Goal: Information Seeking & Learning: Check status

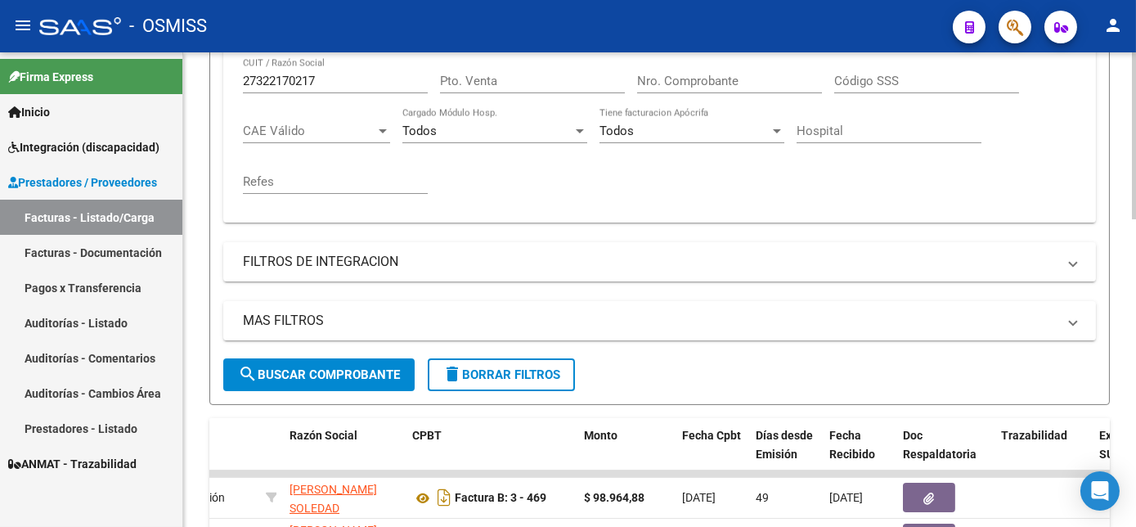
scroll to position [270, 0]
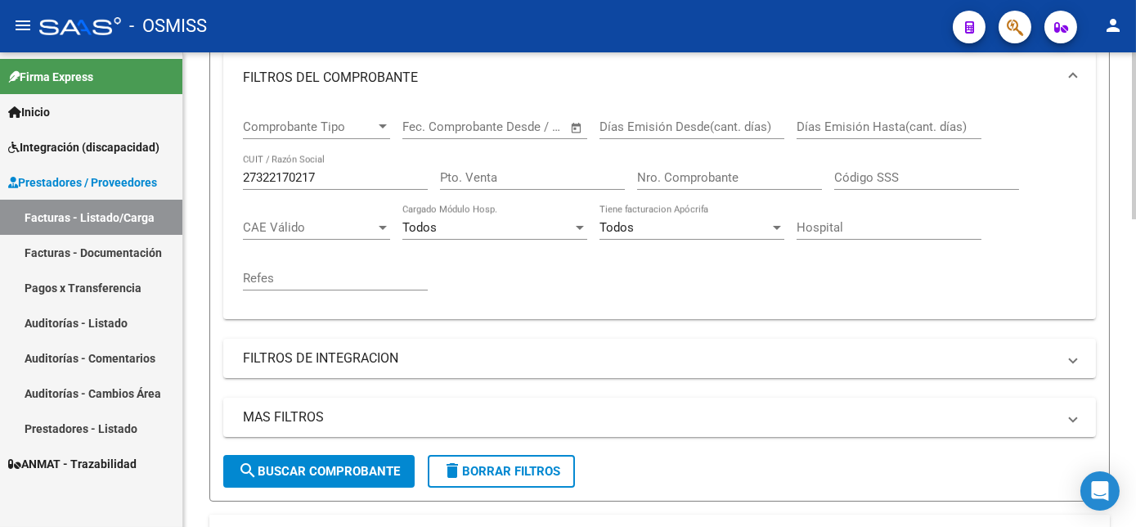
click at [1132, 163] on div at bounding box center [1133, 236] width 4 height 167
click at [543, 478] on span "delete Borrar Filtros" at bounding box center [501, 471] width 118 height 15
click at [345, 185] on input "CUIT / Razón Social" at bounding box center [335, 177] width 185 height 15
paste input "20249482537"
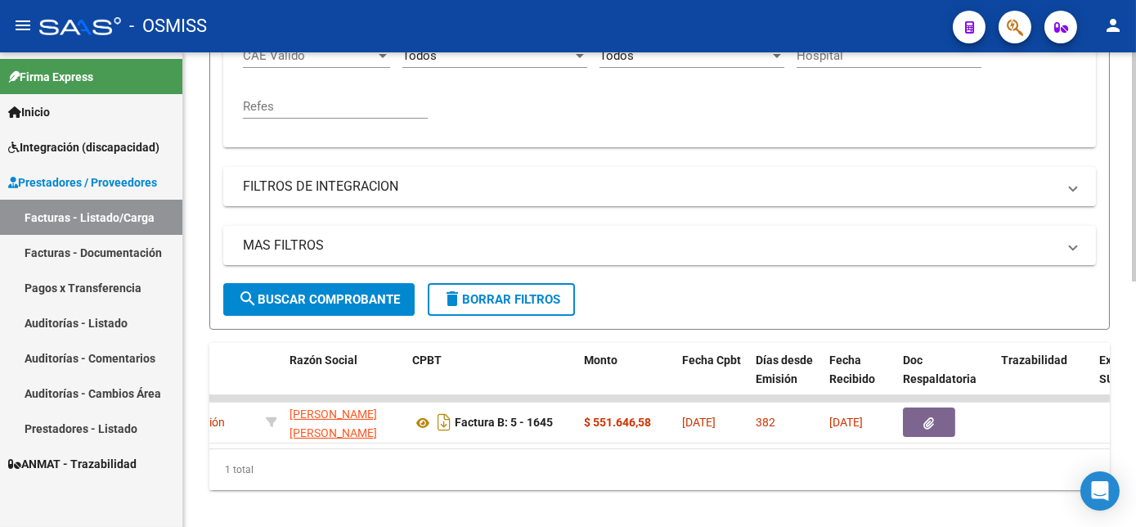
scroll to position [510, 0]
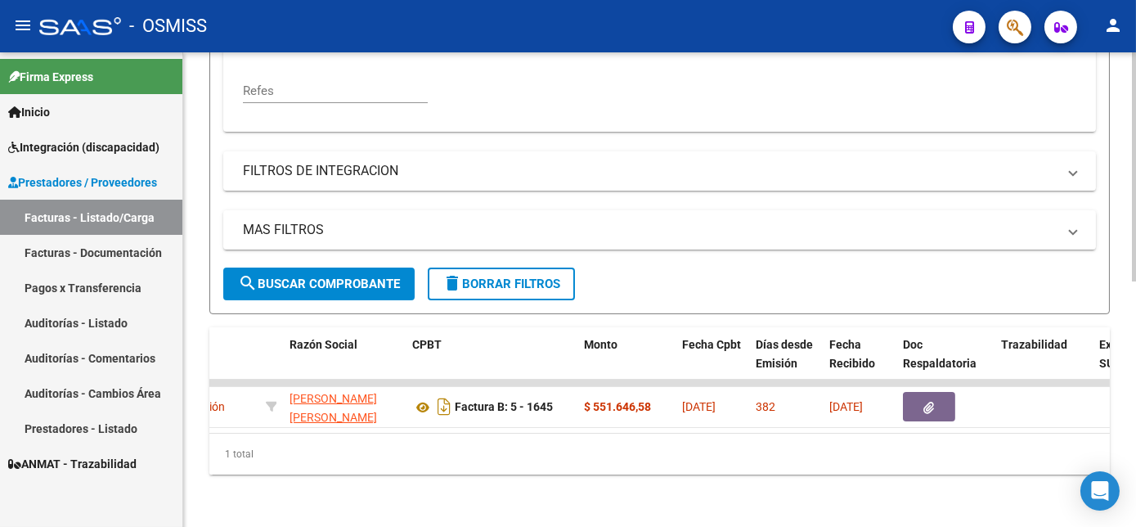
click at [1135, 407] on html "menu - OSMISS person Firma Express Inicio Instructivos Contacto OS Integración …" at bounding box center [568, 263] width 1136 height 527
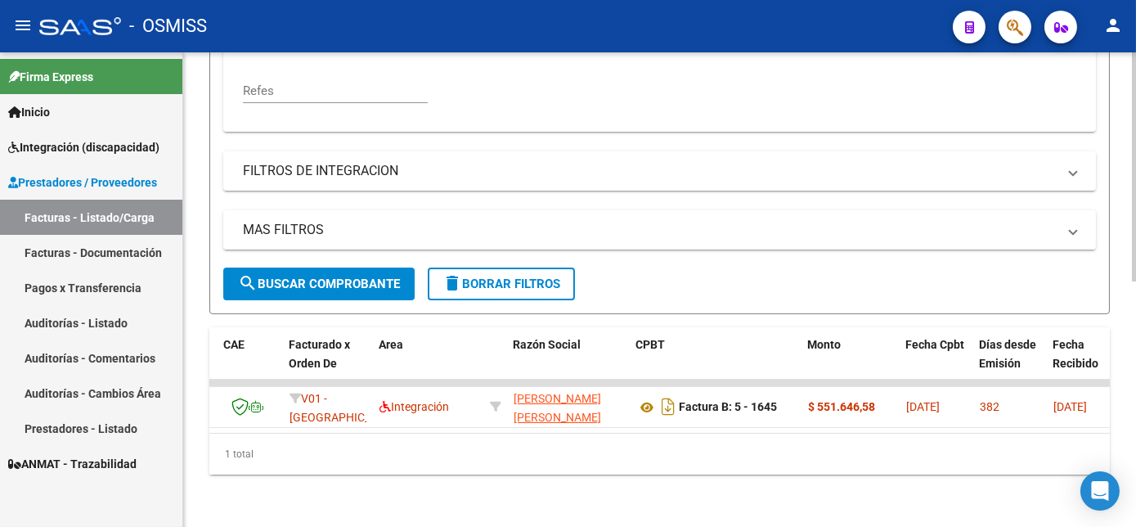
scroll to position [0, 0]
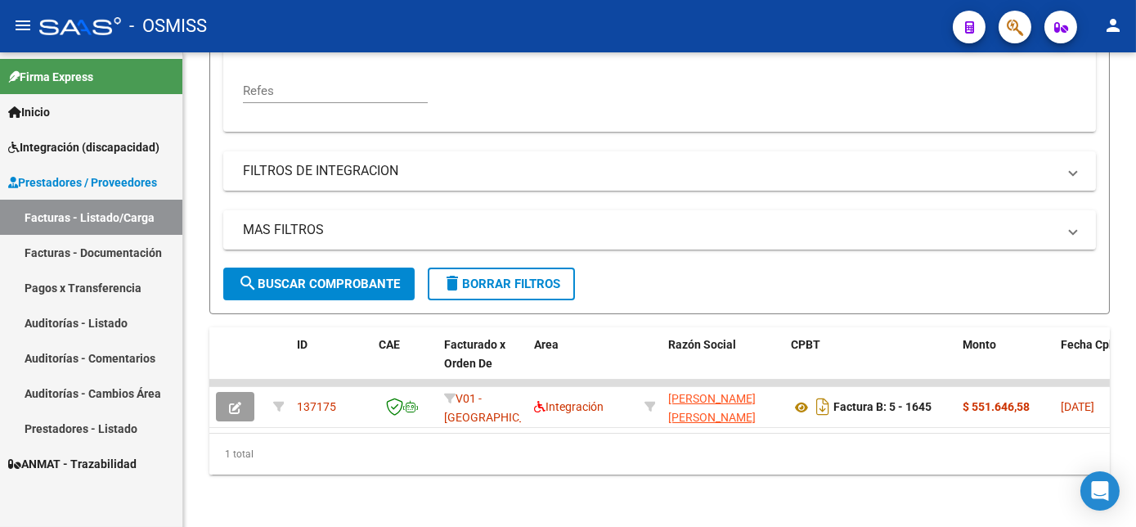
type input "20249482537"
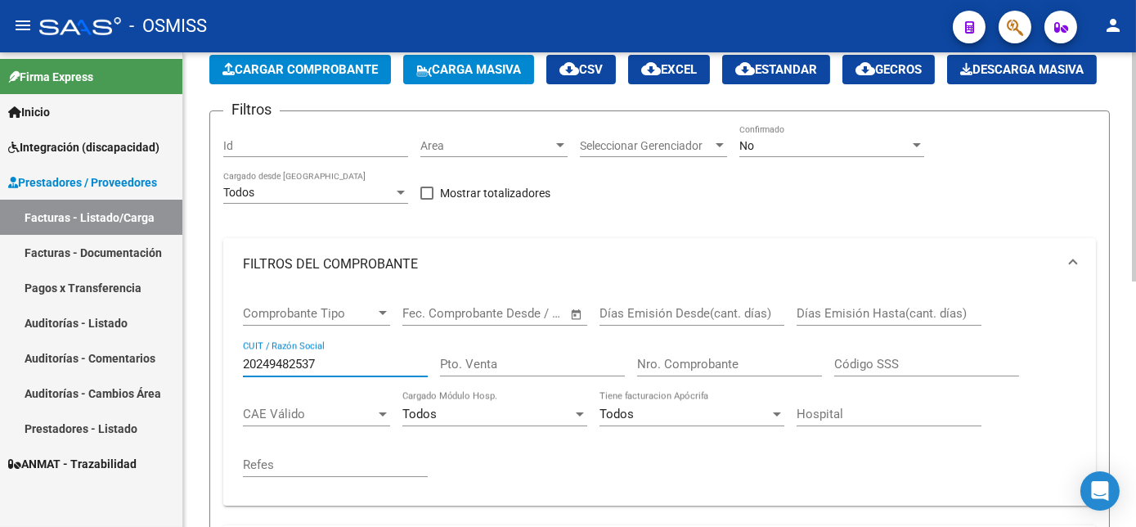
click at [1090, 170] on div "Video tutorial PRESTADORES -> Listado de CPBTs Emitidos por Prestadores / Prove…" at bounding box center [661, 434] width 957 height 931
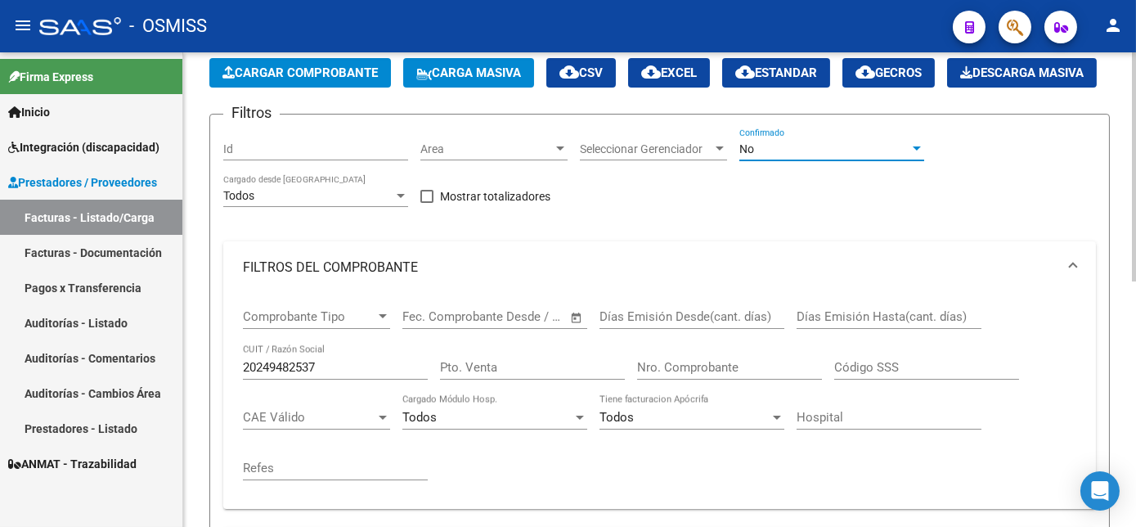
click at [902, 156] on div "No" at bounding box center [824, 149] width 170 height 14
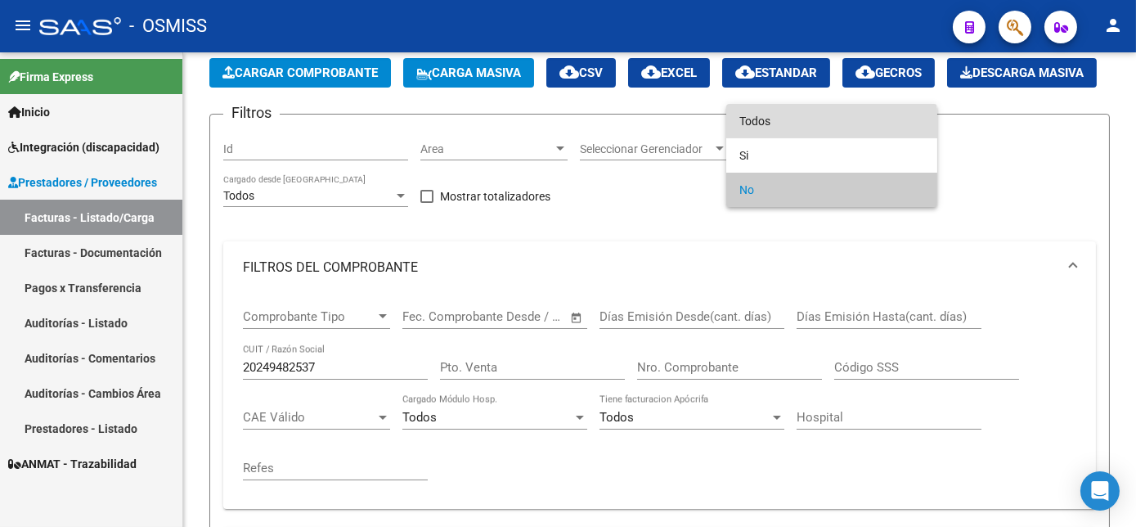
click at [791, 124] on span "Todos" at bounding box center [831, 121] width 185 height 34
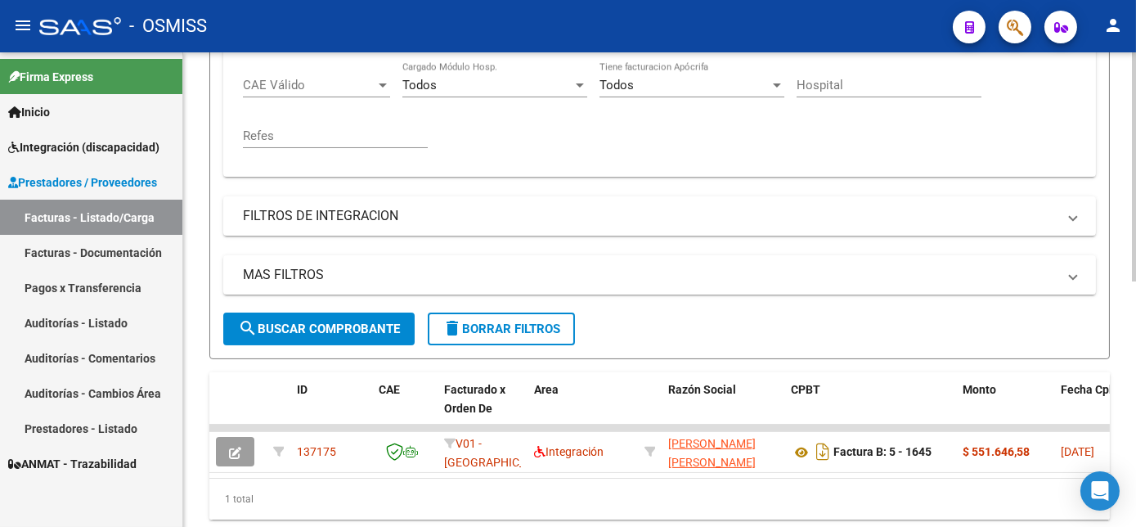
click at [1135, 402] on div at bounding box center [1133, 388] width 4 height 229
click at [377, 335] on span "search Buscar Comprobante" at bounding box center [319, 327] width 162 height 15
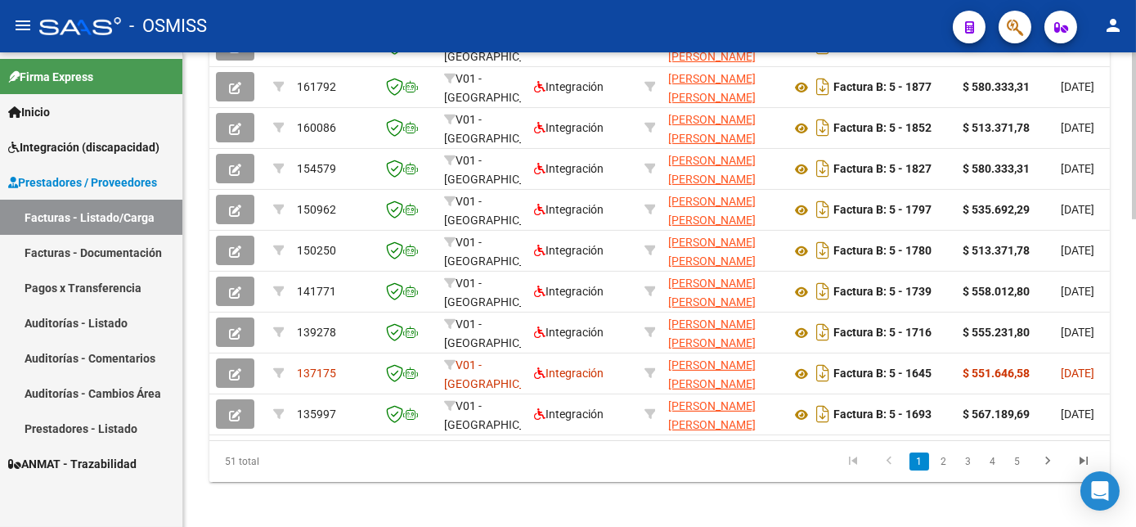
scroll to position [814, 0]
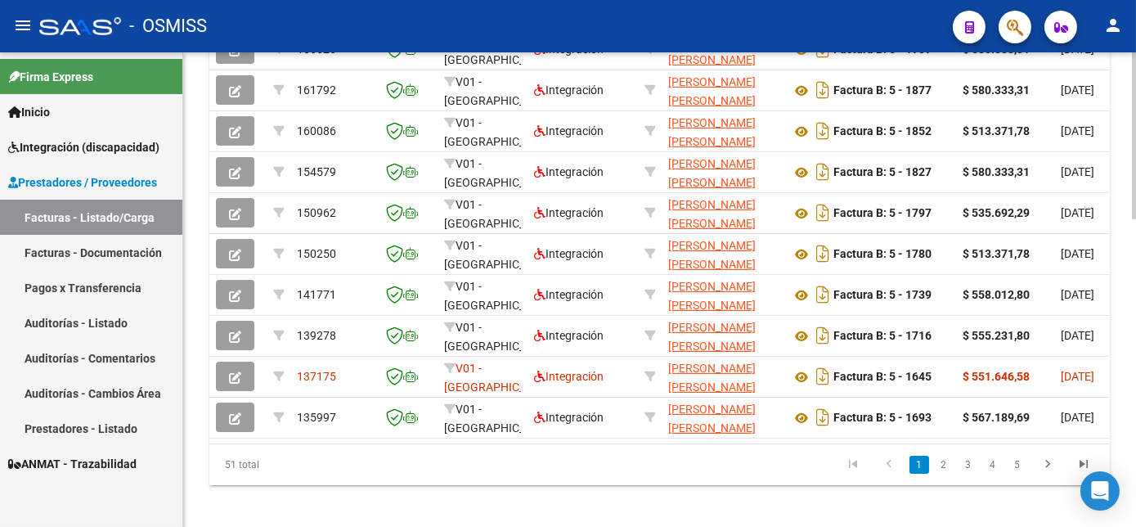
click at [1135, 484] on html "menu - OSMISS person Firma Express Inicio Instructivos Contacto OS Integración …" at bounding box center [568, 263] width 1136 height 527
drag, startPoint x: 331, startPoint y: 481, endPoint x: 428, endPoint y: 497, distance: 98.7
click at [428, 485] on div "ID CAE Facturado x Orden De Area Razón Social CPBT Monto Fecha Cpbt Días desde …" at bounding box center [659, 227] width 900 height 515
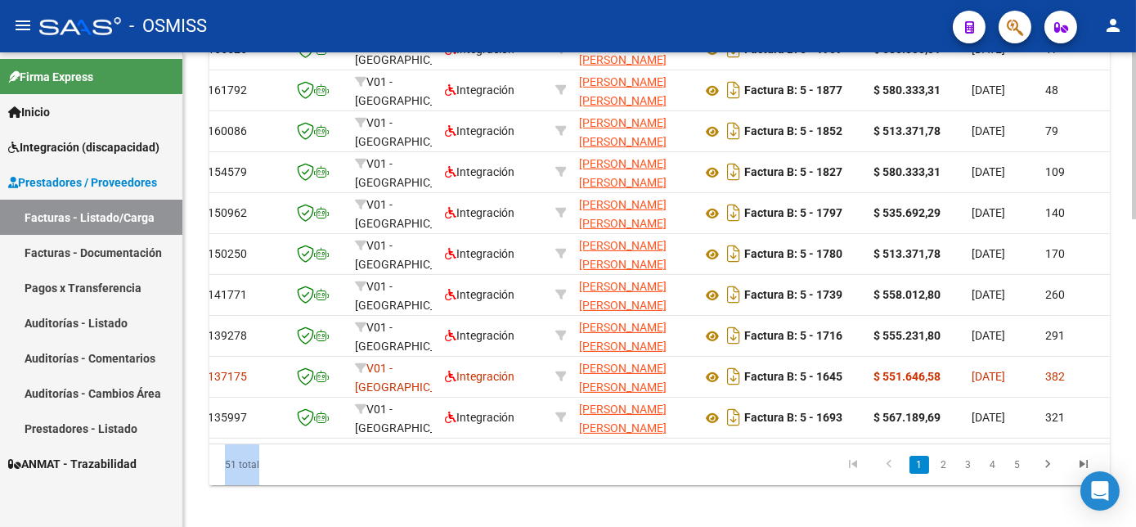
scroll to position [0, 0]
